Goal: Navigation & Orientation: Go to known website

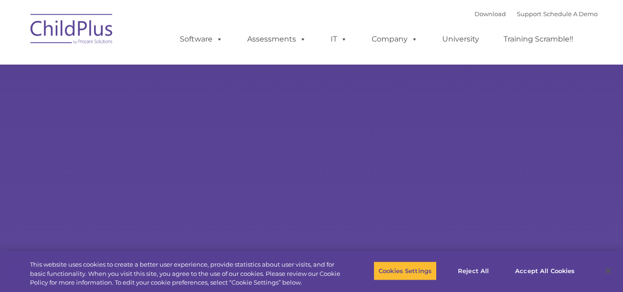
type input ""
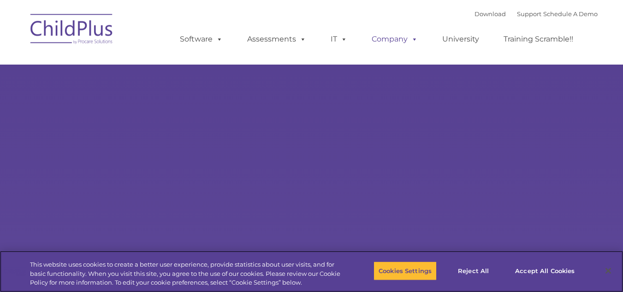
select select "MEDIUM"
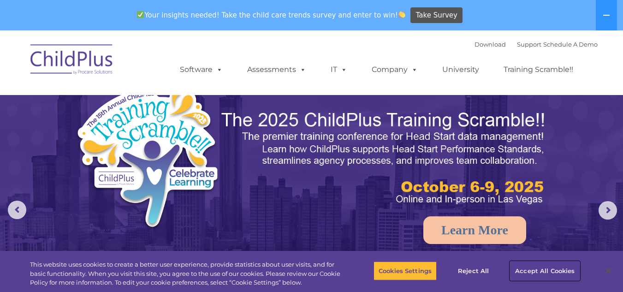
click at [546, 273] on button "Accept All Cookies" at bounding box center [545, 270] width 70 height 19
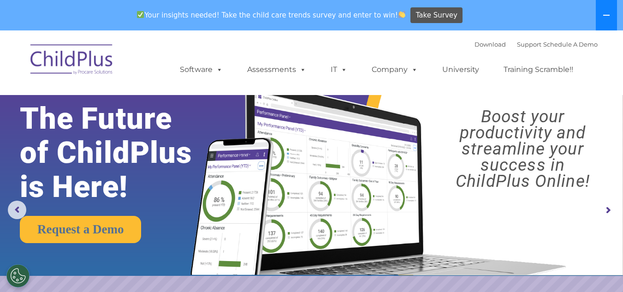
click at [609, 24] on button at bounding box center [606, 15] width 21 height 30
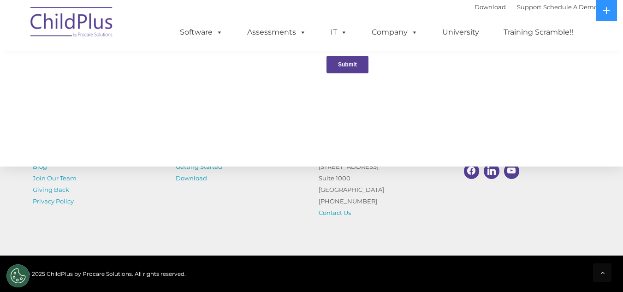
scroll to position [1070, 0]
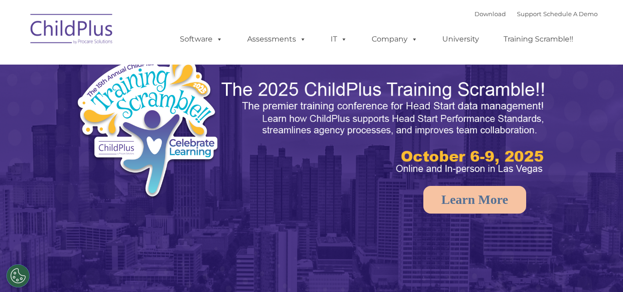
select select "MEDIUM"
